Goal: Complete application form

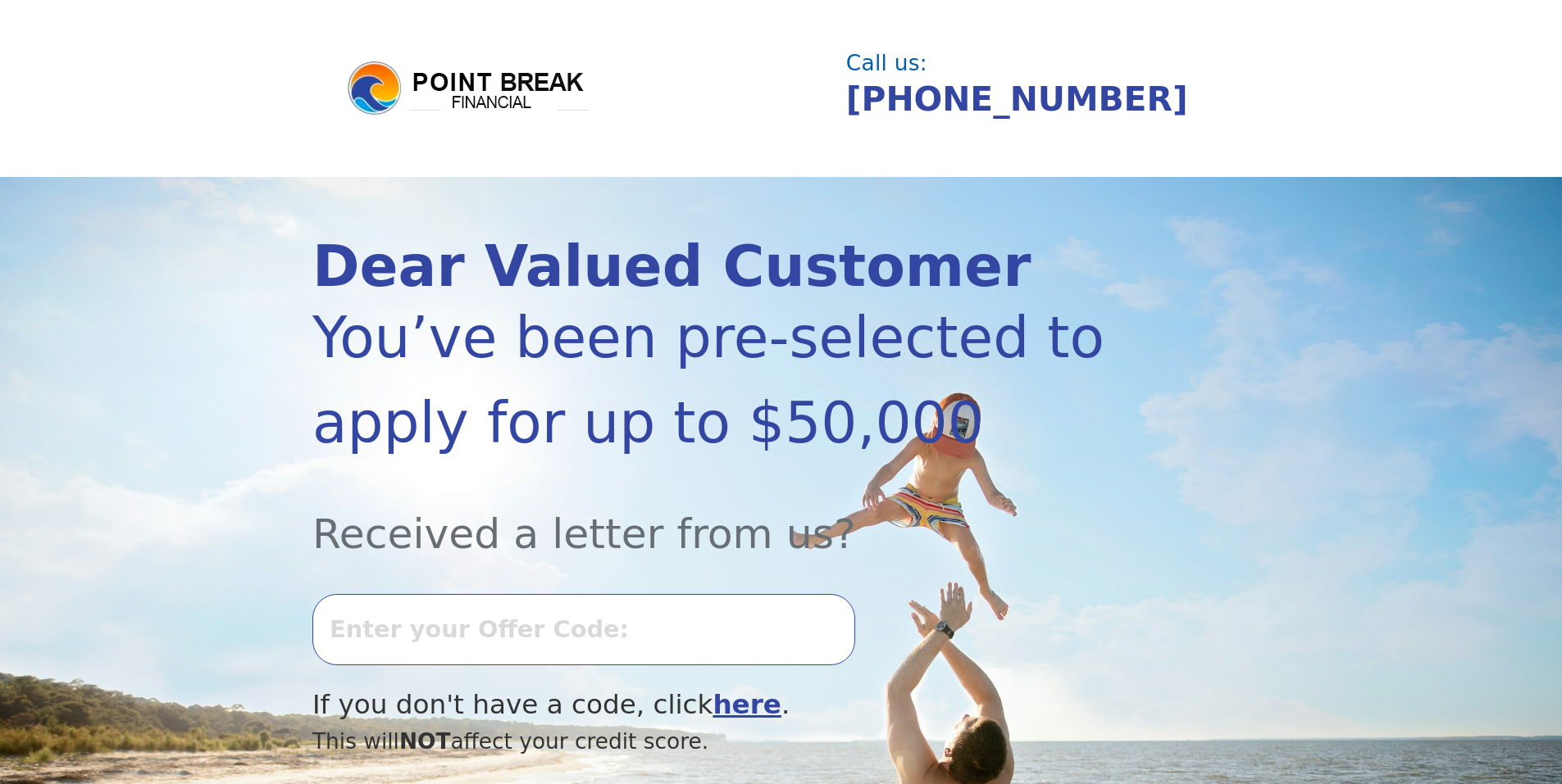
click at [465, 631] on input "text" at bounding box center [584, 628] width 543 height 70
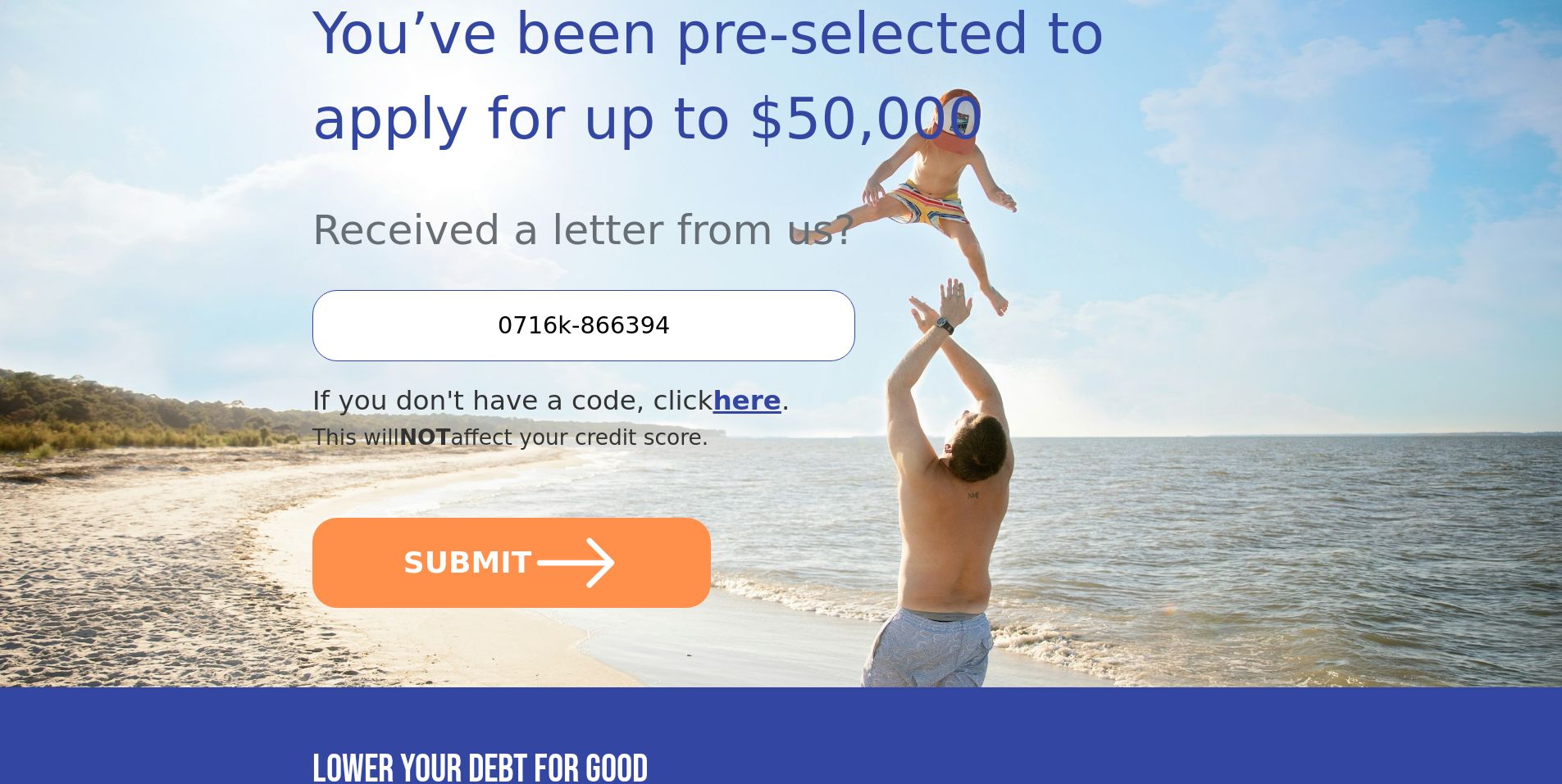
scroll to position [327, 0]
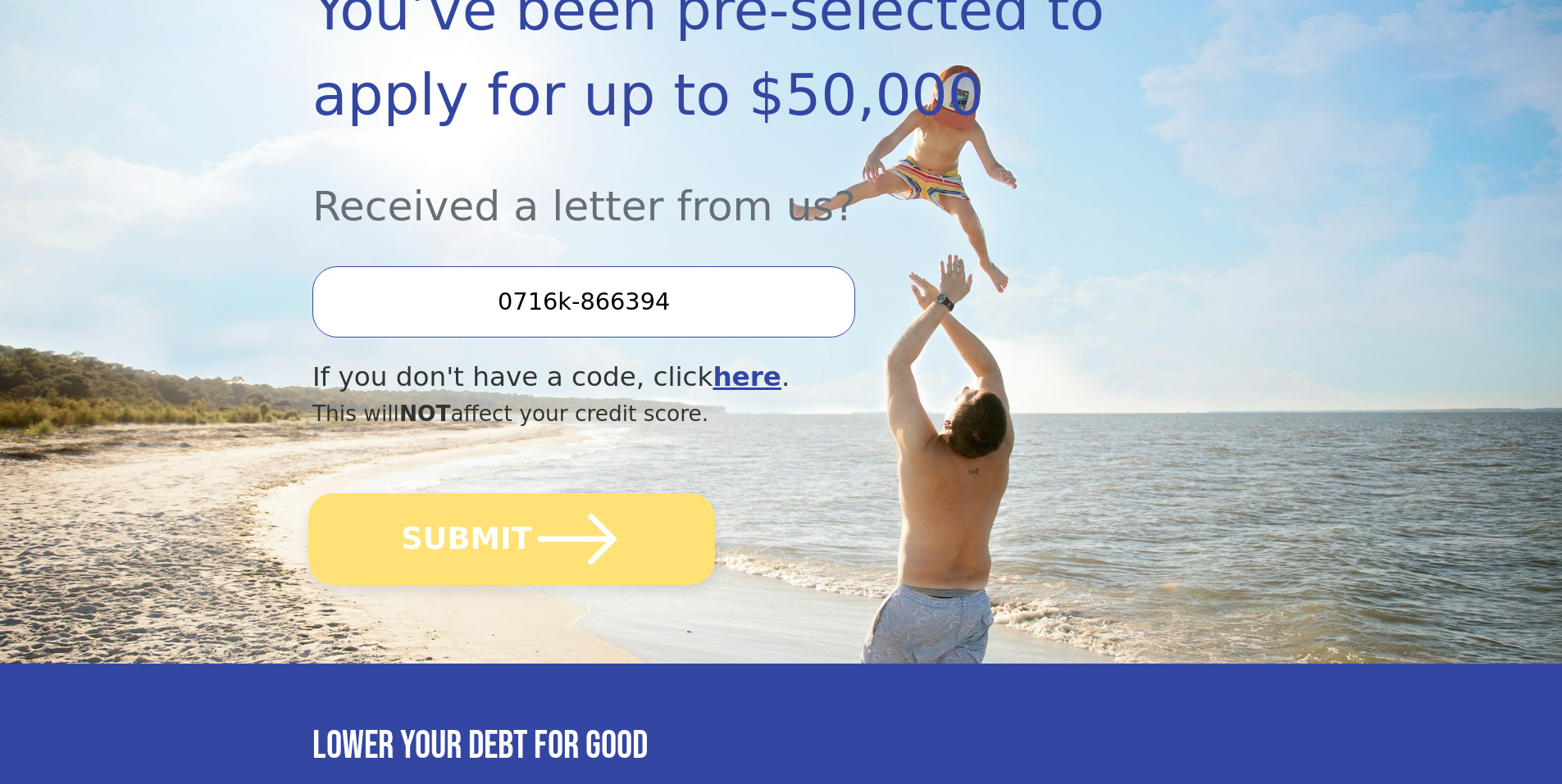
type input "0716k-866394"
click at [563, 526] on icon "submit" at bounding box center [576, 538] width 90 height 90
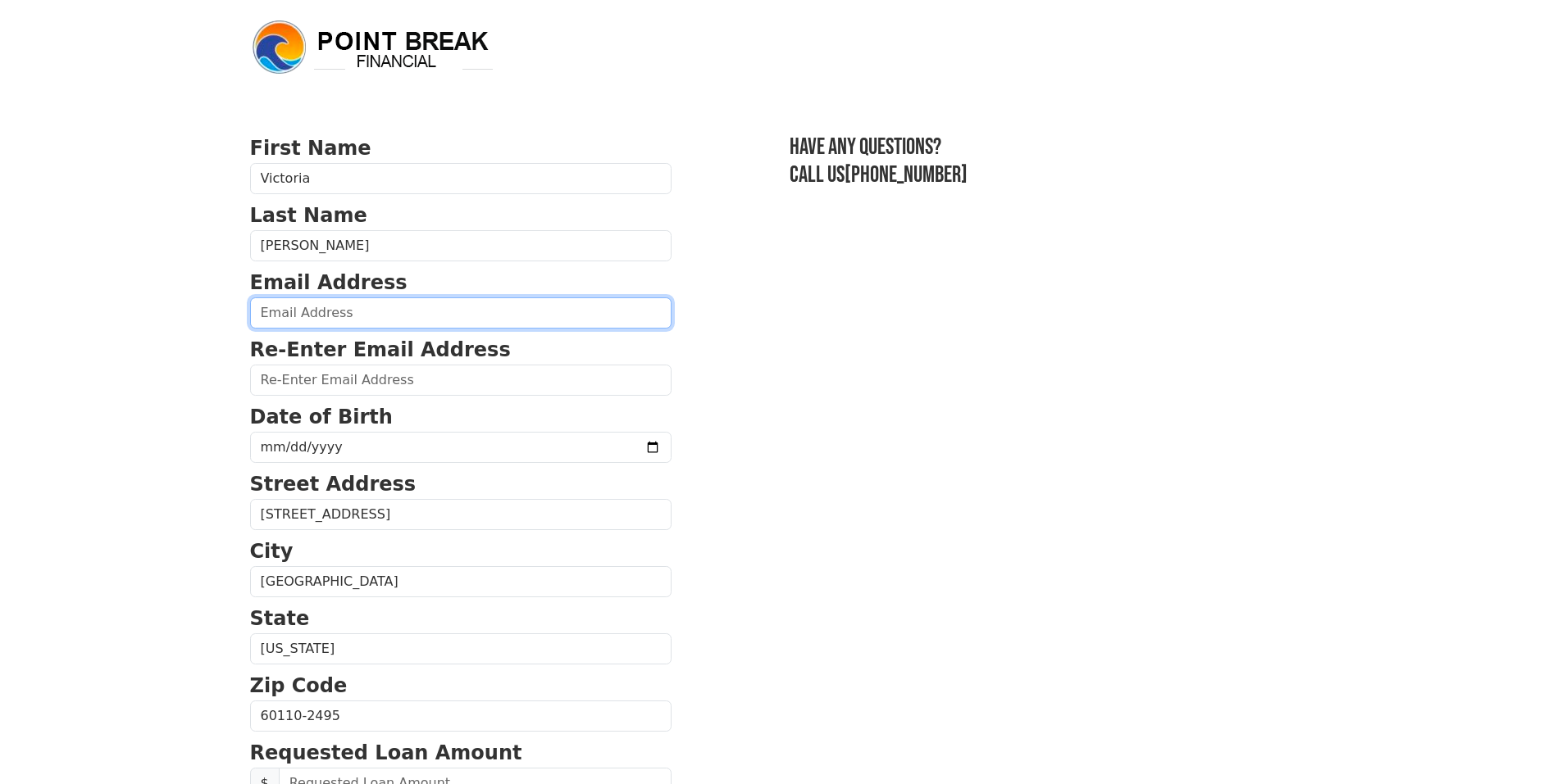
click at [436, 320] on input "email" at bounding box center [460, 314] width 421 height 32
type input "vgraff3788@aol.com"
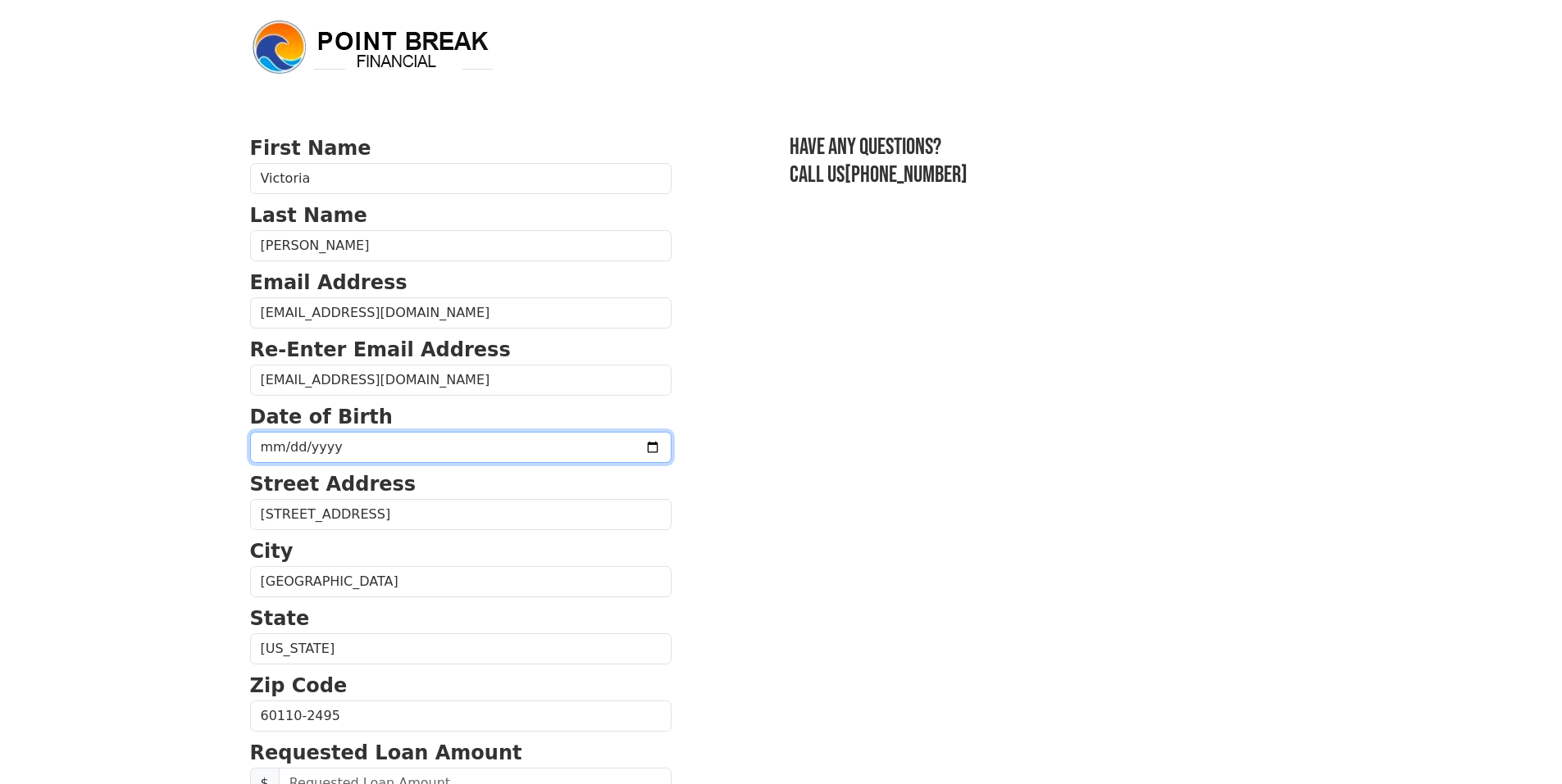
click at [606, 445] on input "date" at bounding box center [460, 448] width 421 height 32
click at [329, 448] on input "2025-08-05" at bounding box center [460, 448] width 421 height 32
click at [285, 448] on input "2025-08-05" at bounding box center [460, 448] width 421 height 32
type input "1960-08-30"
click at [729, 471] on section "First Name Victoria Last Name Graff Email Address vgraff3788@aol.com Re-Enter E…" at bounding box center [781, 717] width 1063 height 1169
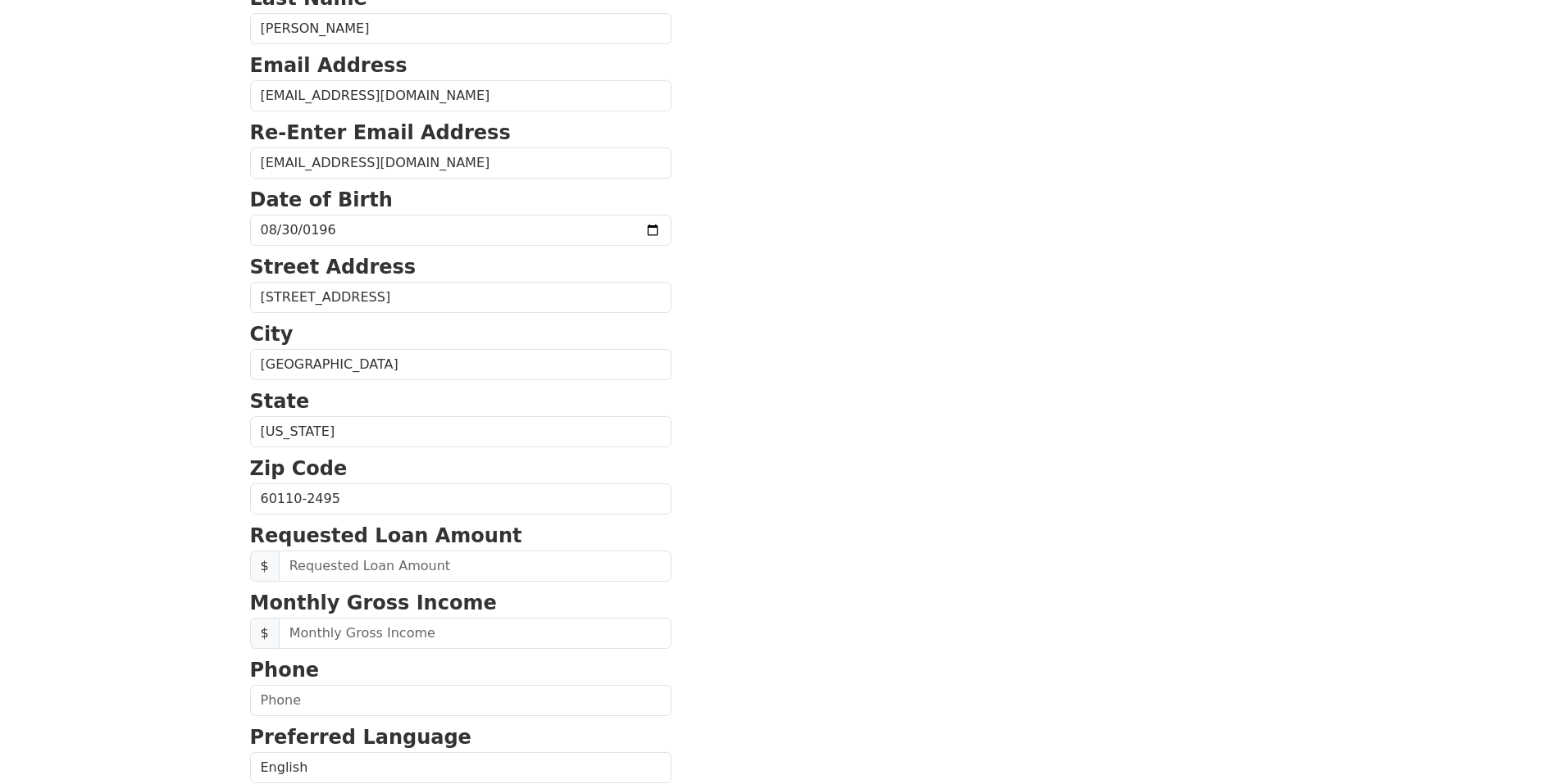
scroll to position [246, 0]
